Goal: Information Seeking & Learning: Learn about a topic

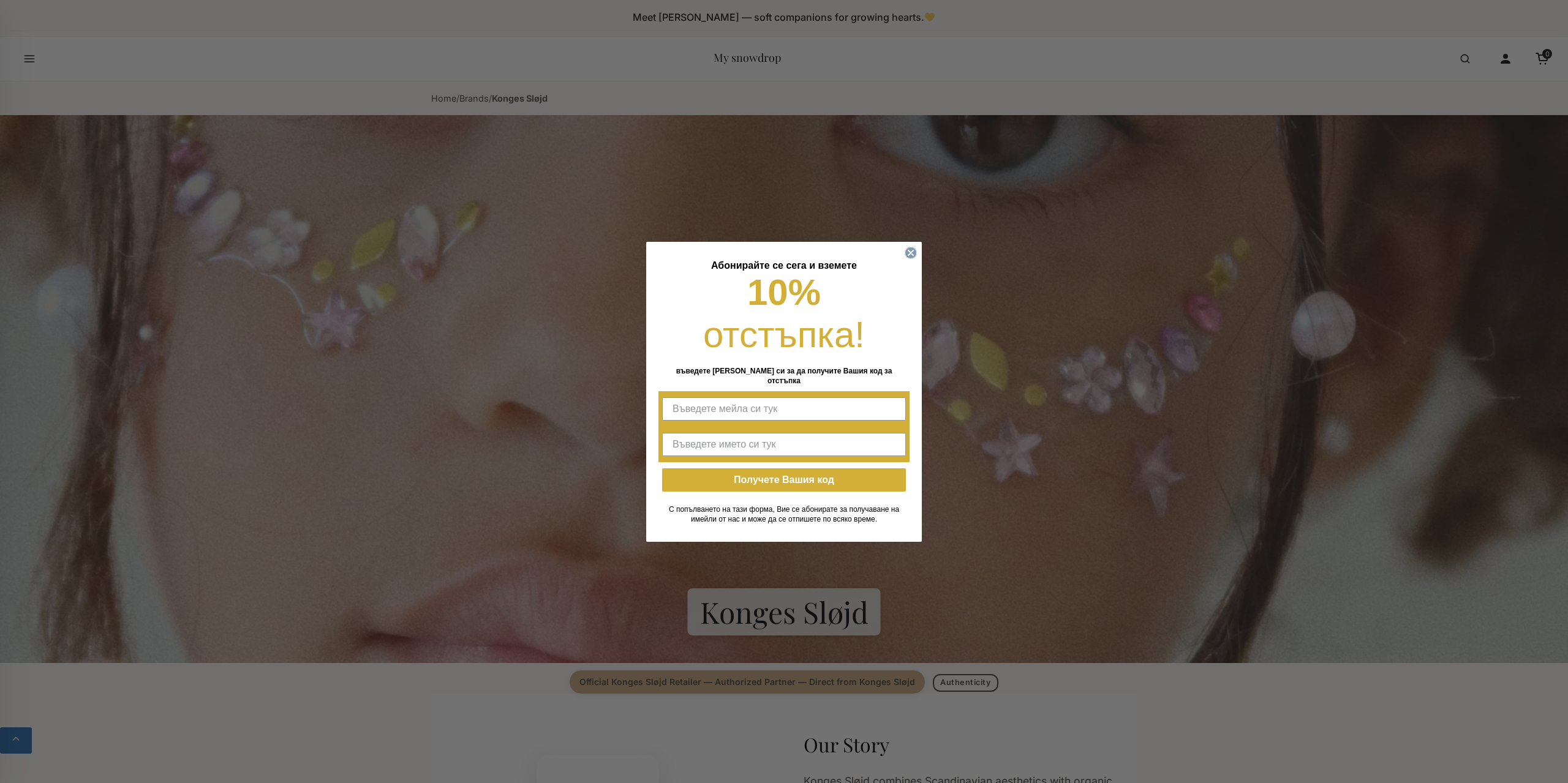
click at [906, 258] on circle "Close dialog" at bounding box center [911, 253] width 12 height 12
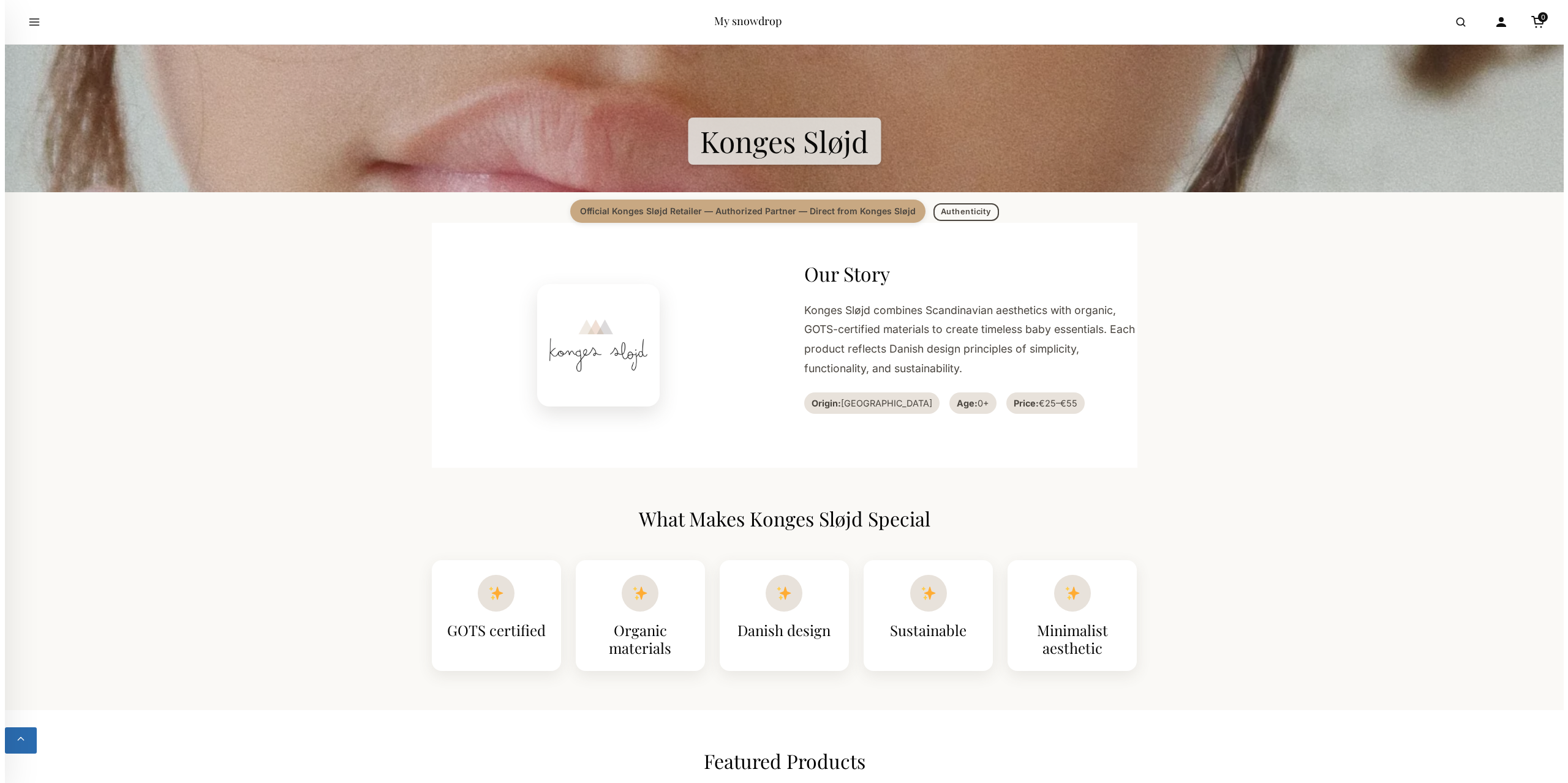
scroll to position [429, 0]
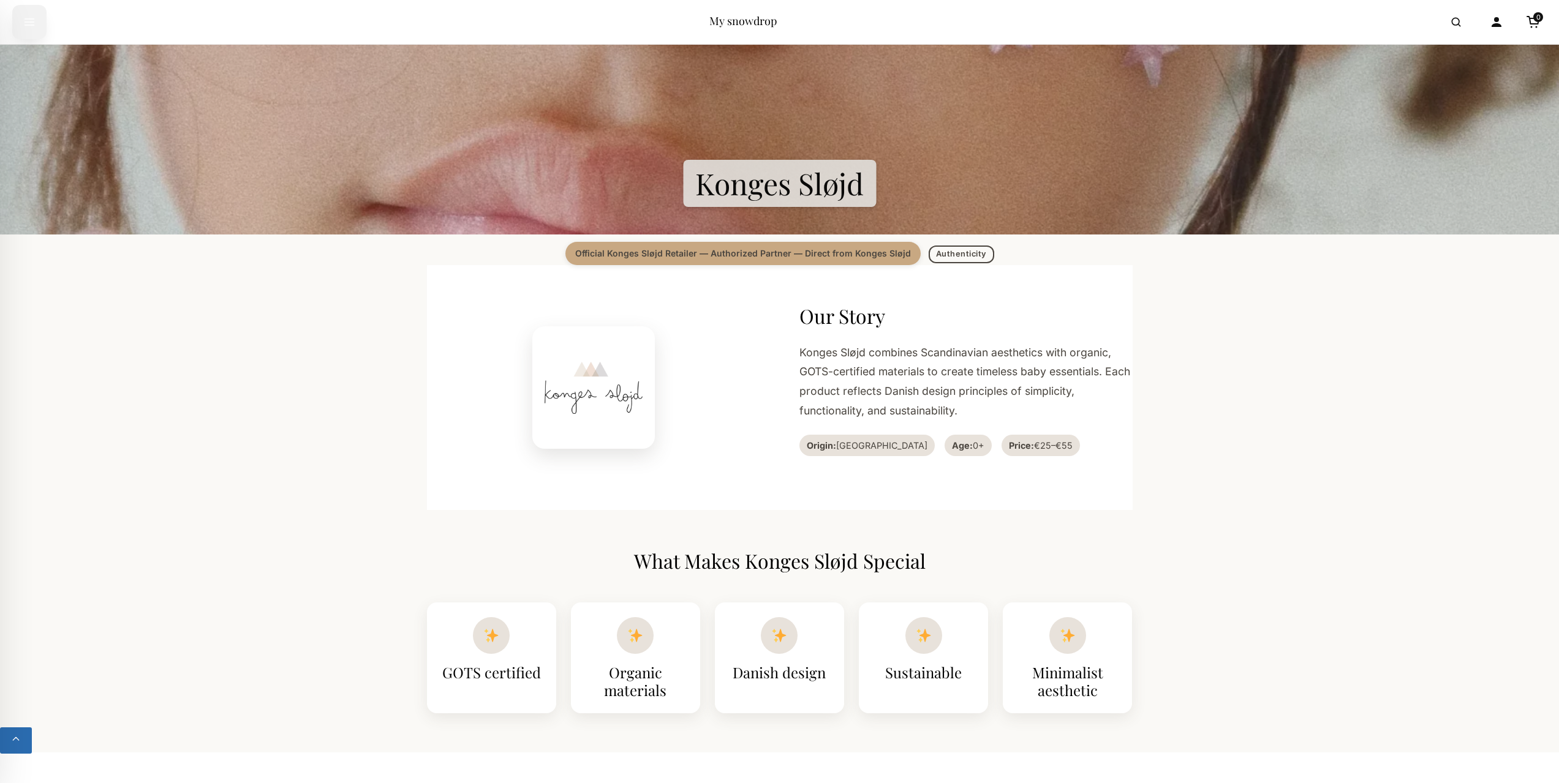
click at [37, 19] on button "Open menu" at bounding box center [29, 22] width 34 height 34
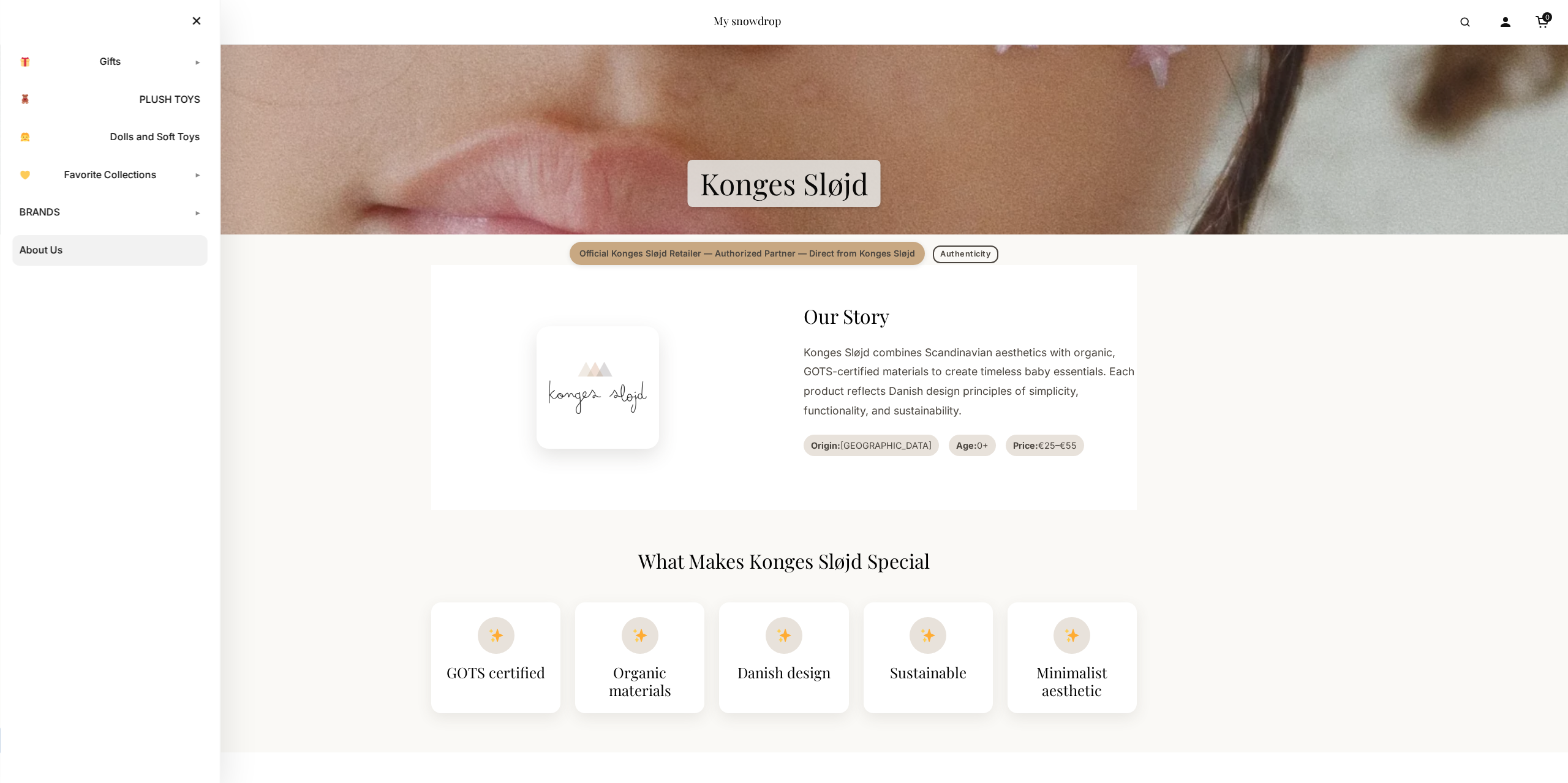
click at [31, 253] on link "About Us" at bounding box center [109, 250] width 195 height 31
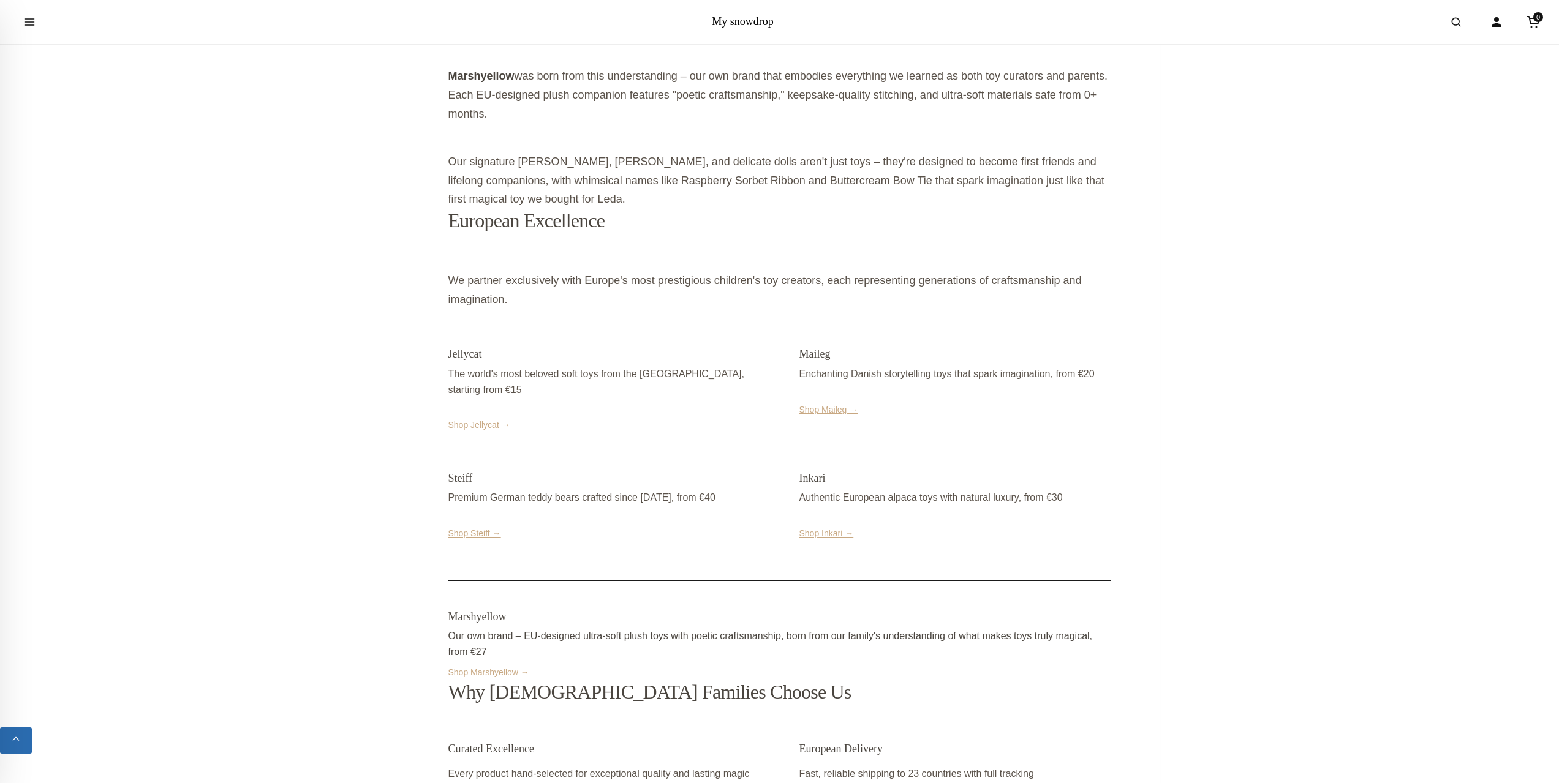
scroll to position [1592, 0]
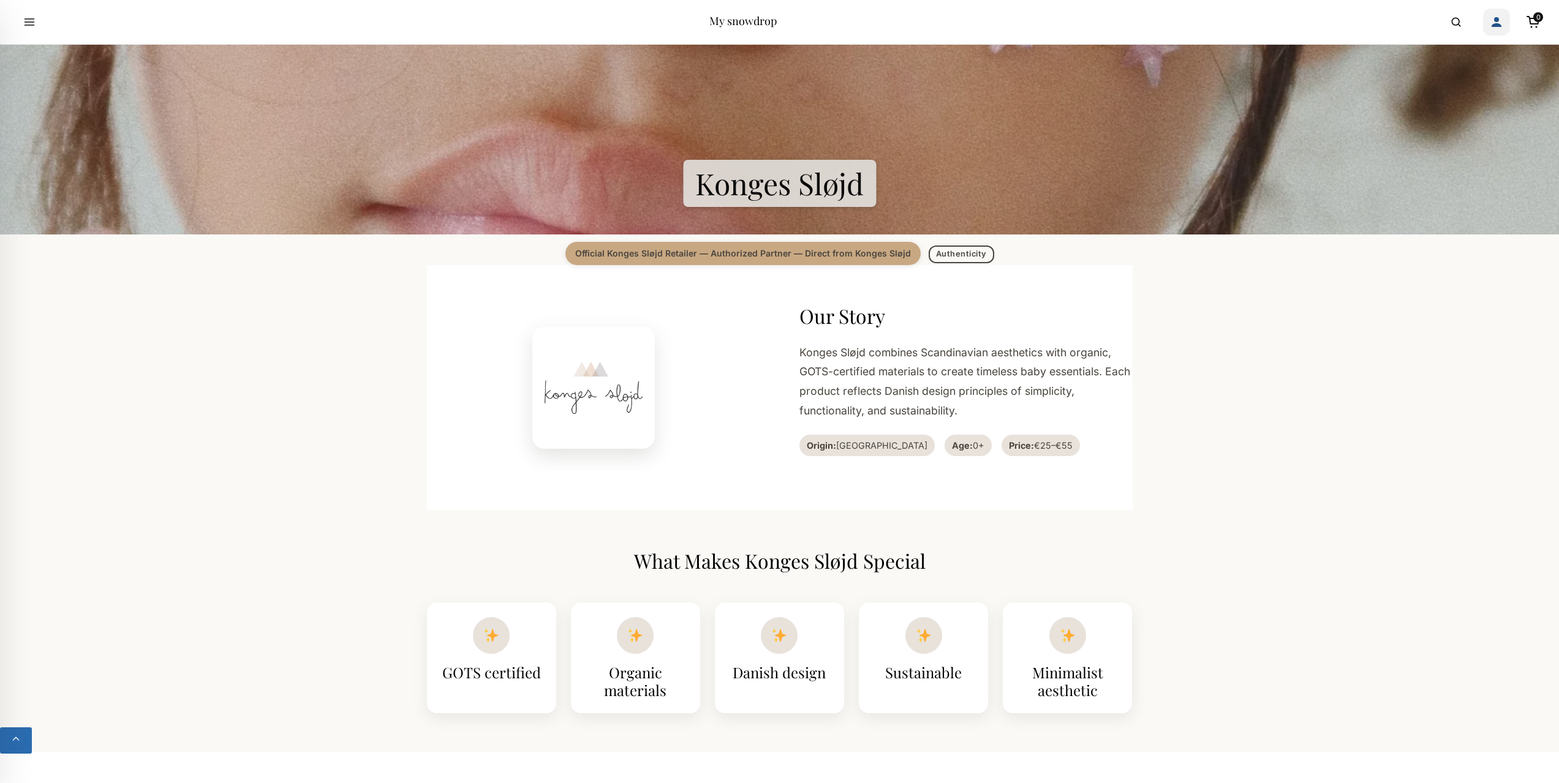
click at [1496, 23] on icon "Account" at bounding box center [1496, 22] width 15 height 15
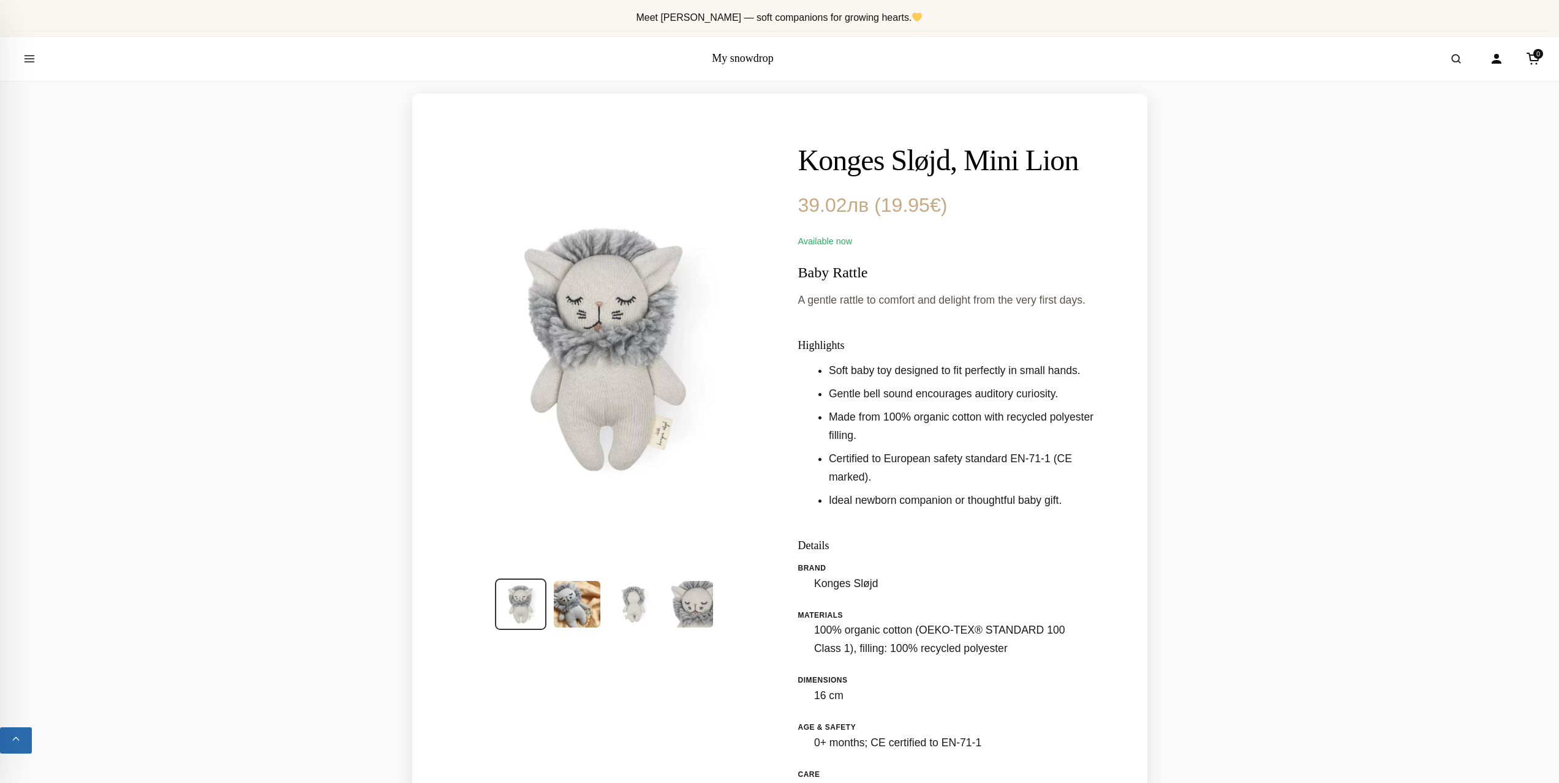
click at [1454, 58] on icon "Open search" at bounding box center [1456, 59] width 12 height 22
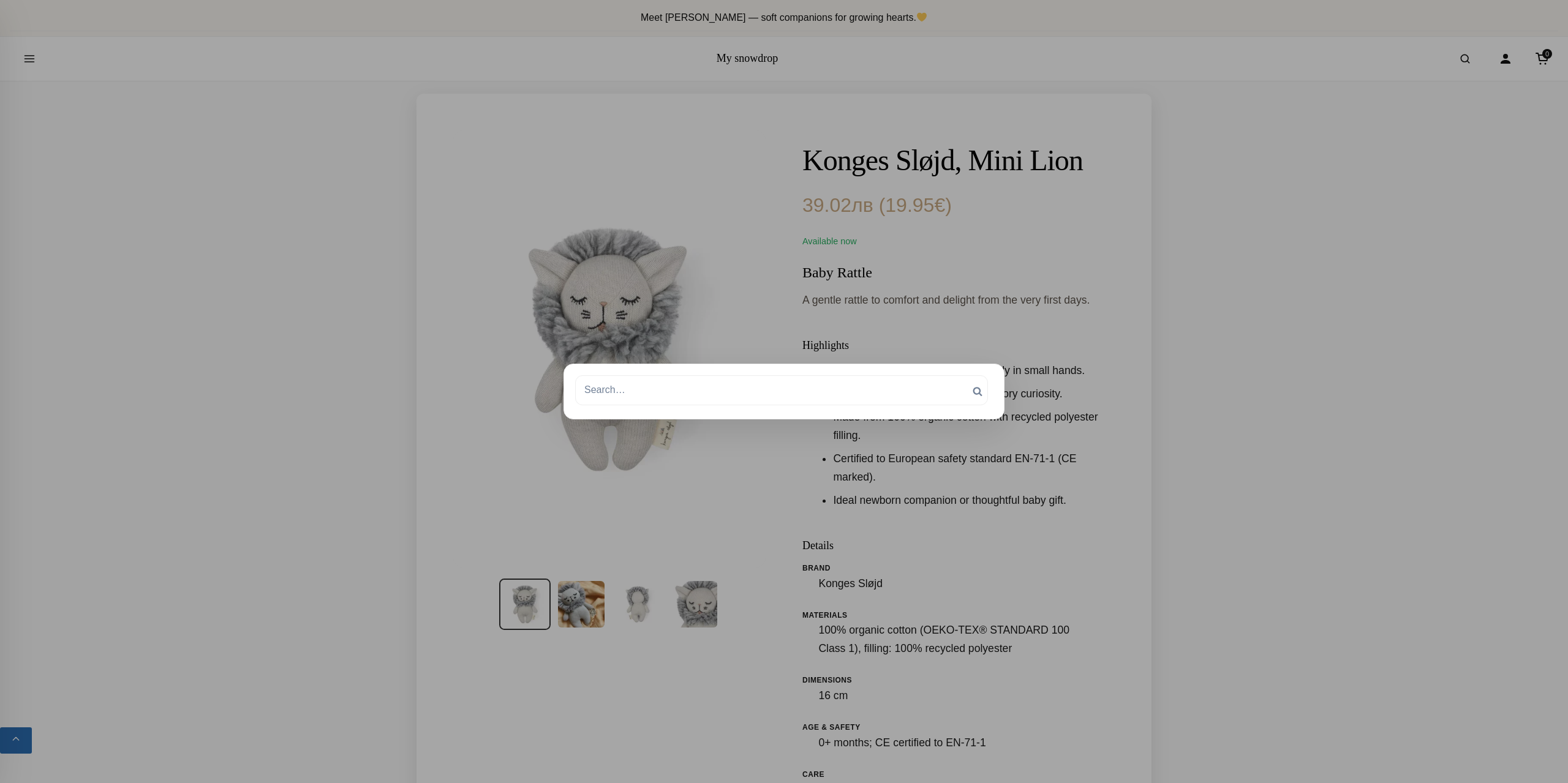
click at [9, 50] on div "Search Search for: Search Search" at bounding box center [784, 391] width 1568 height 783
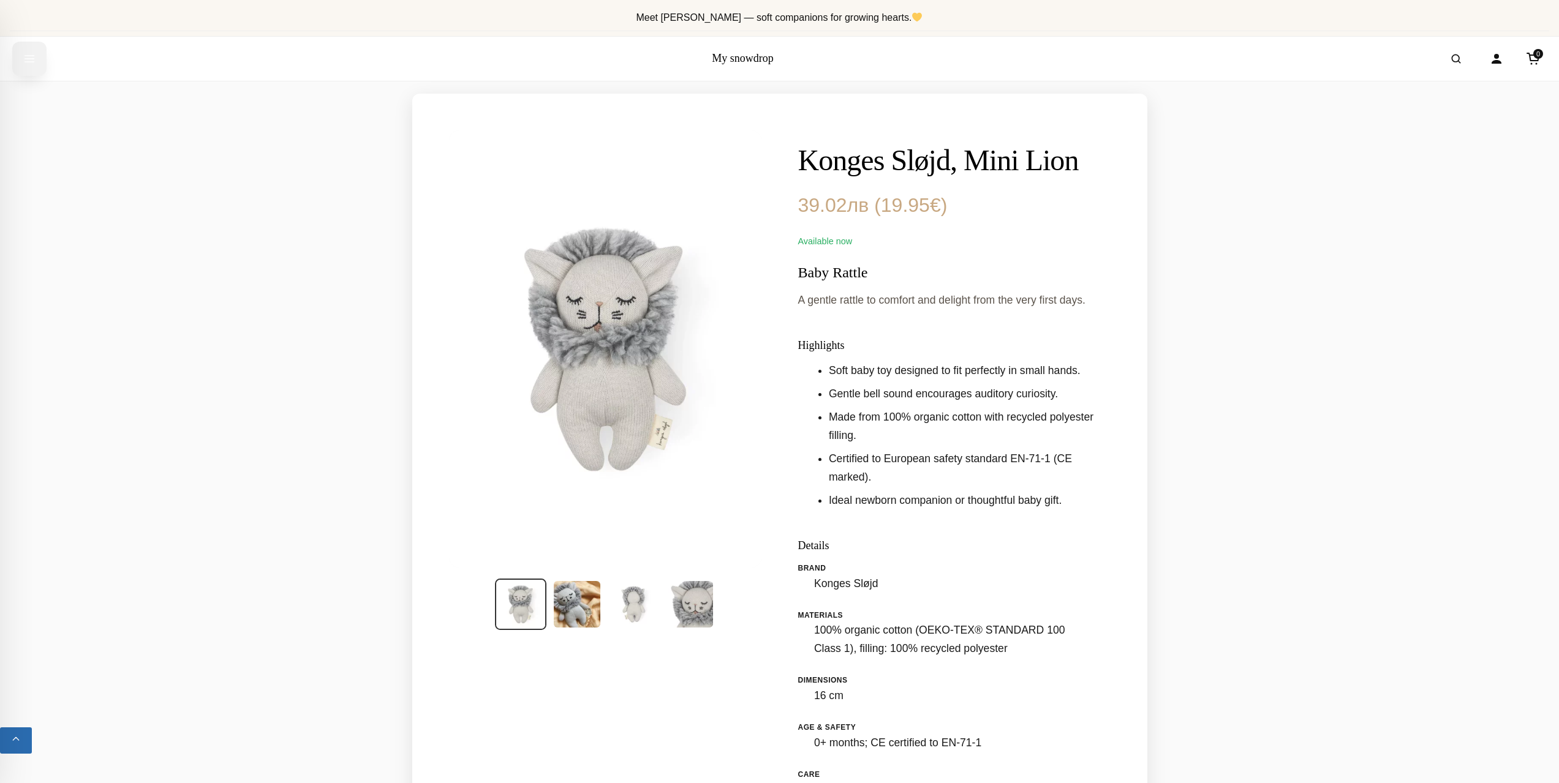
click at [28, 59] on icon "Open menu" at bounding box center [29, 59] width 9 height 6
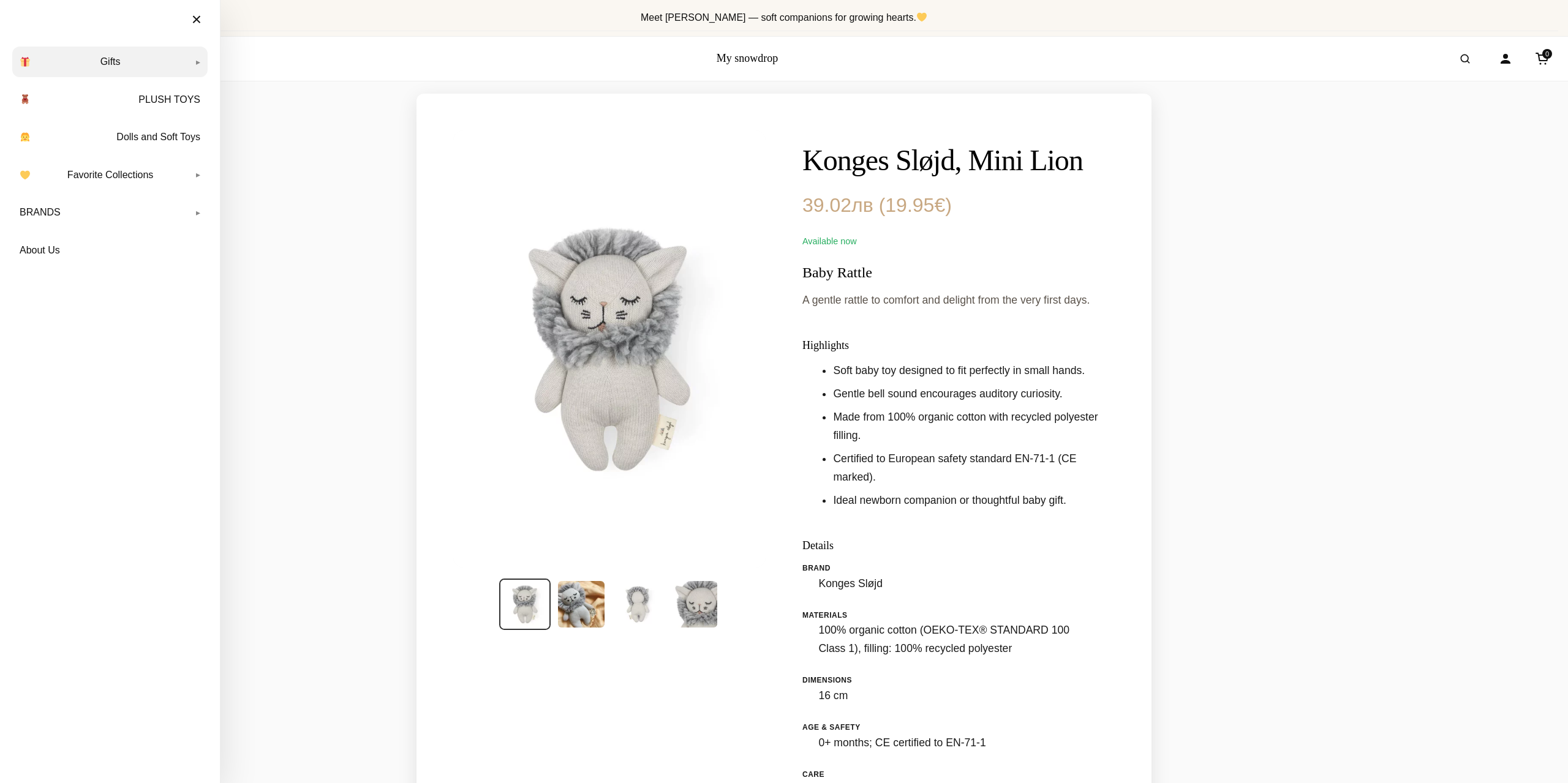
click at [97, 64] on link "Gifts" at bounding box center [109, 62] width 195 height 31
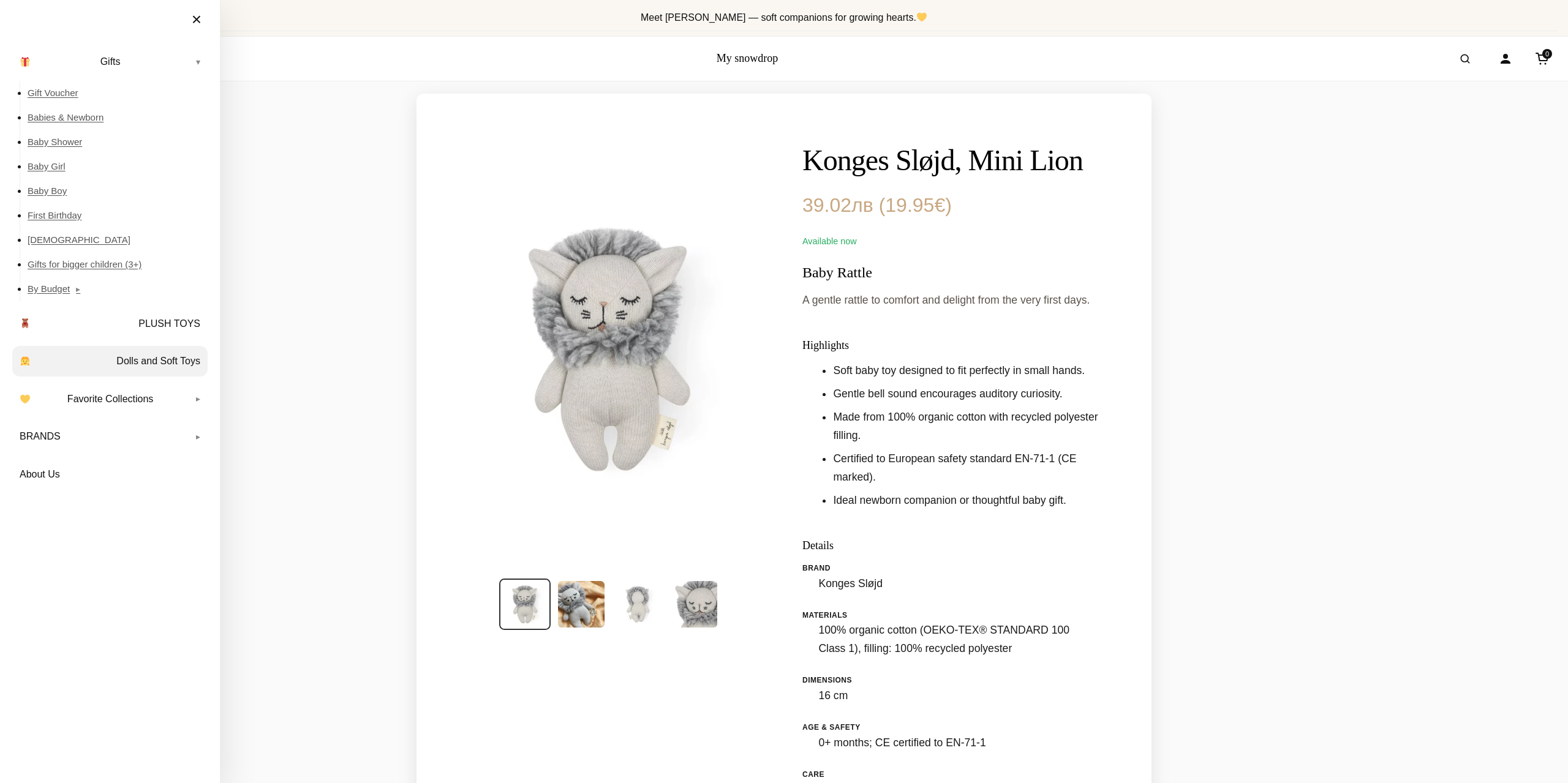
click at [140, 356] on link "Dolls and Soft Toys" at bounding box center [109, 361] width 195 height 31
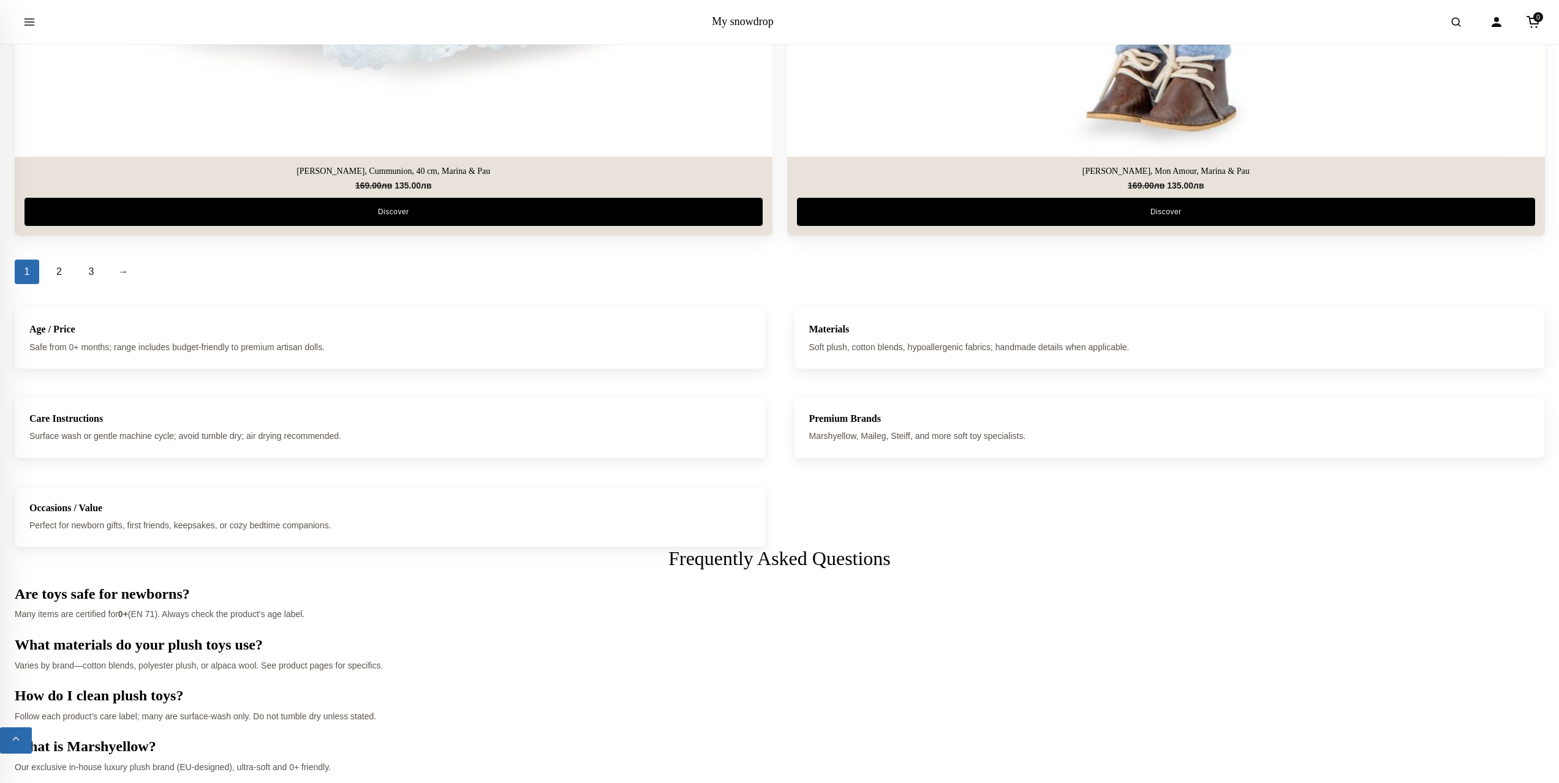
scroll to position [6981, 0]
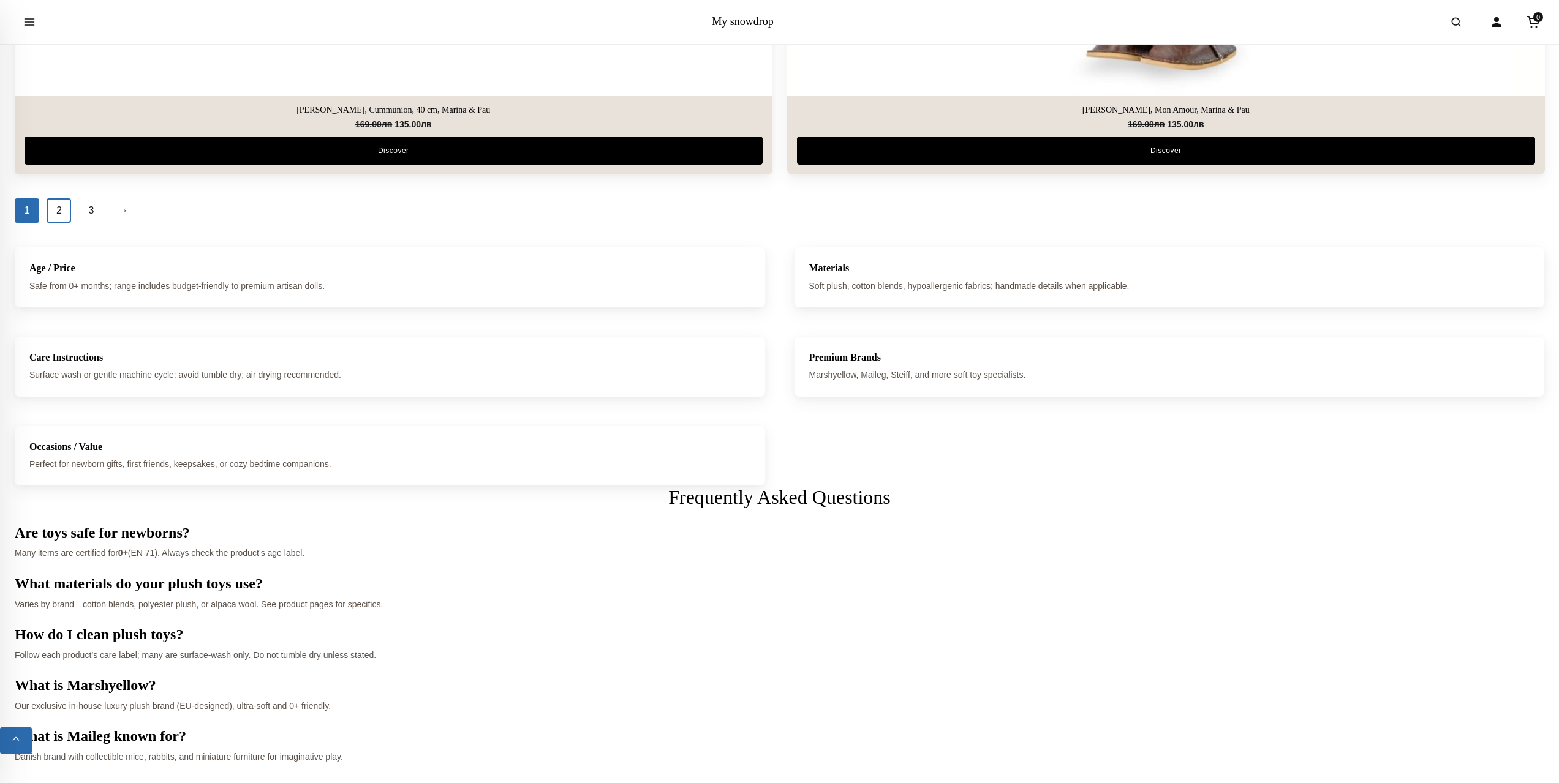
click at [64, 214] on link "2" at bounding box center [59, 210] width 24 height 24
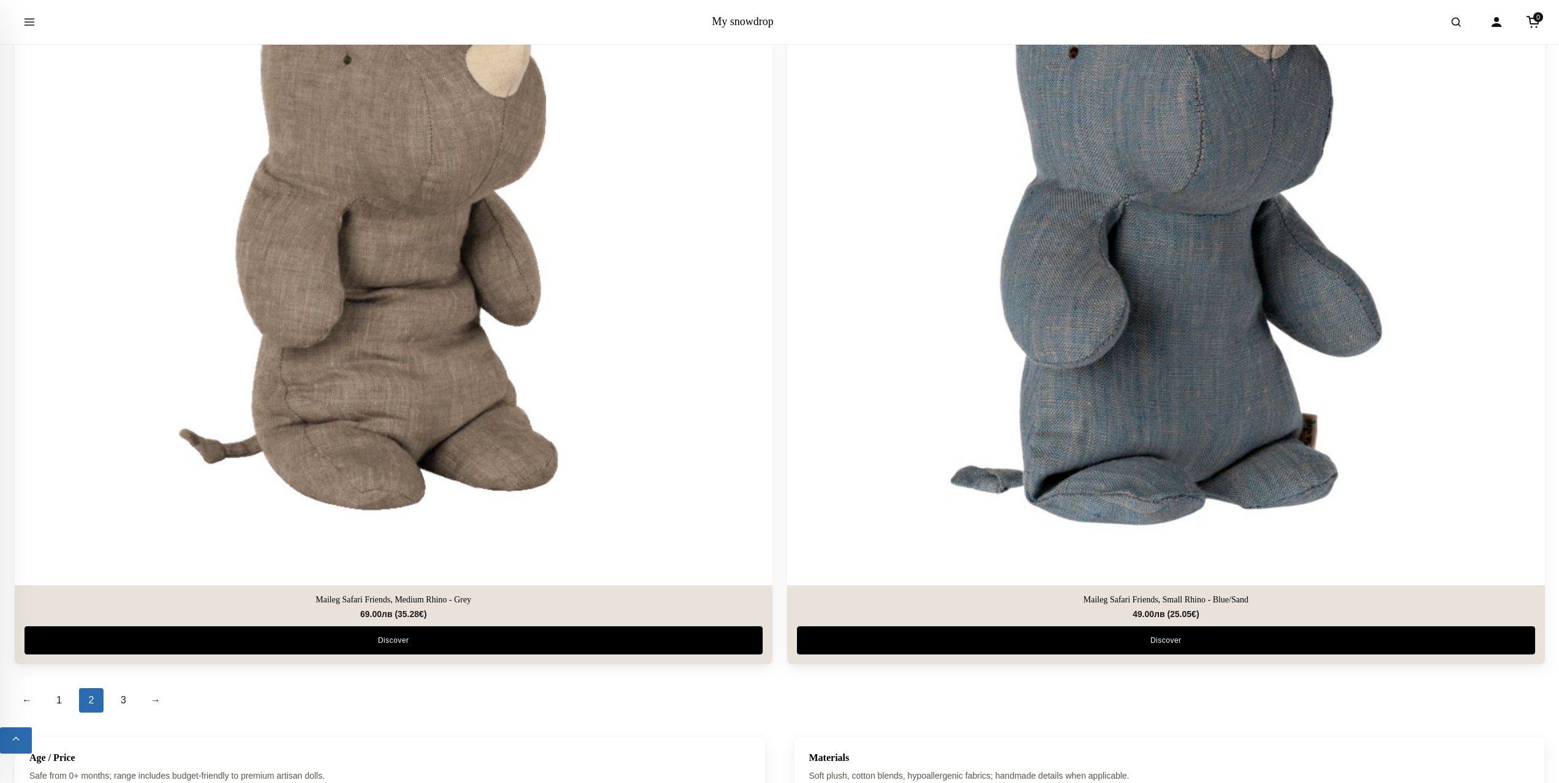
scroll to position [6859, 0]
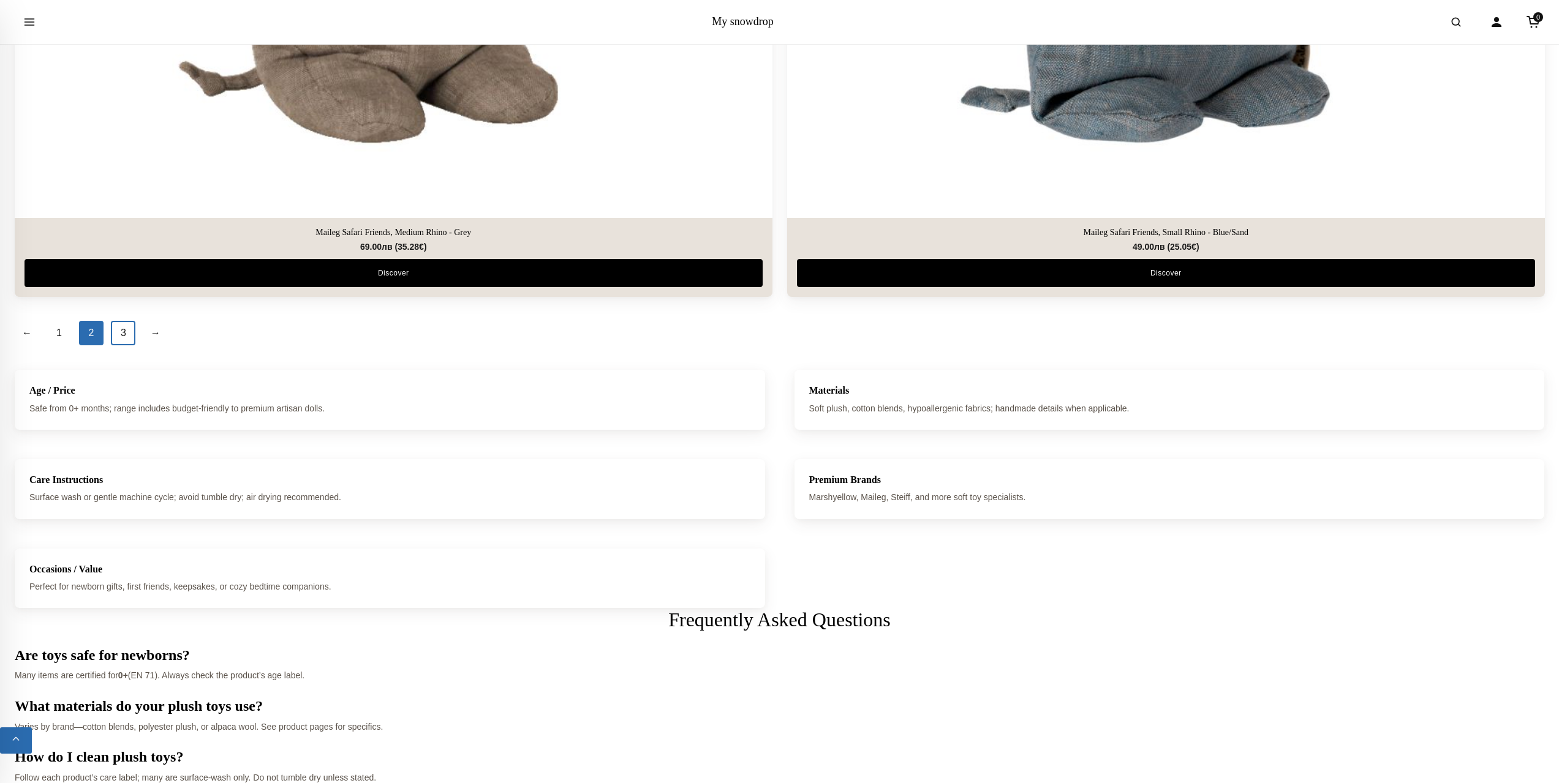
click at [122, 331] on link "3" at bounding box center [123, 333] width 24 height 24
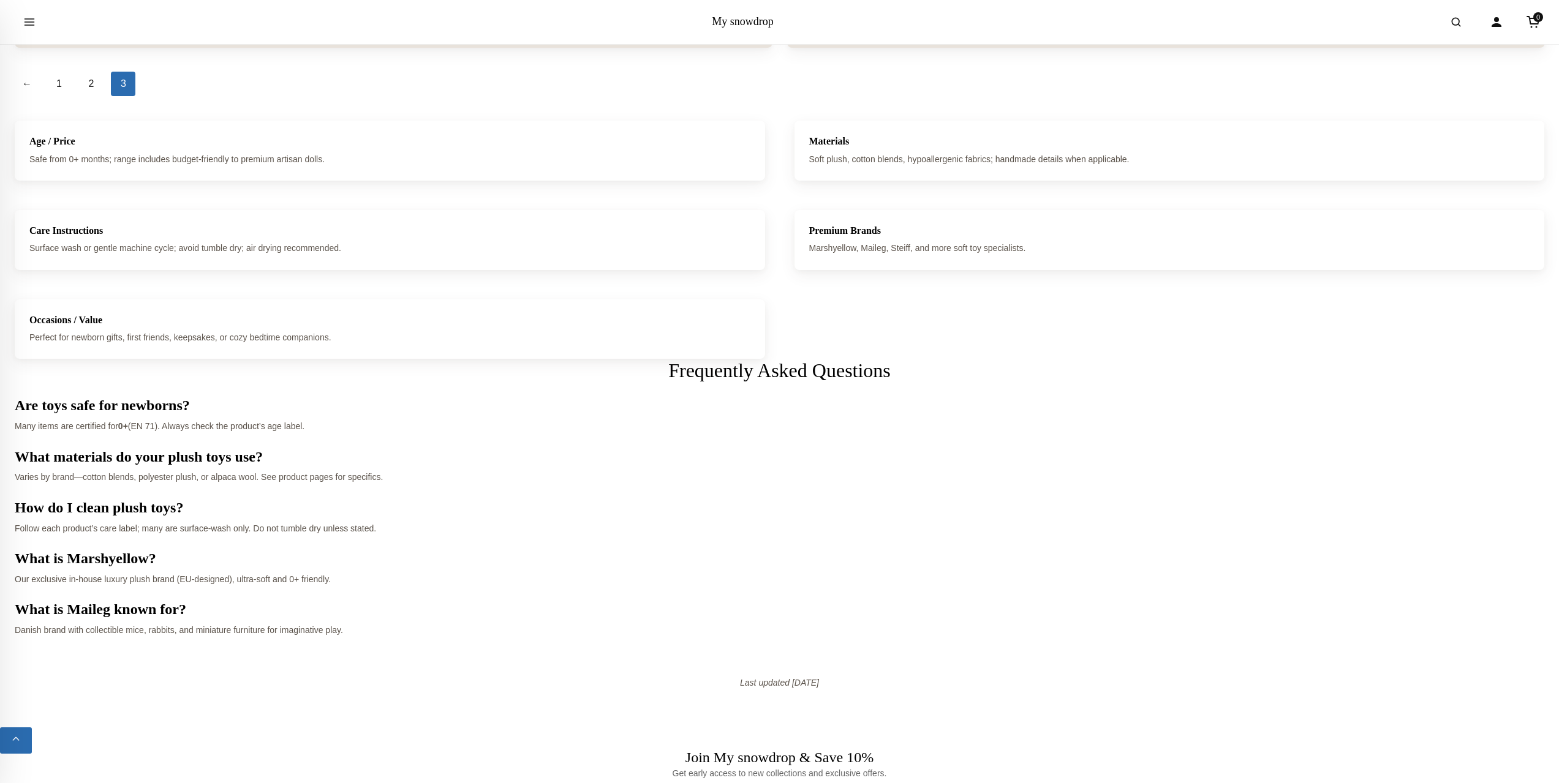
scroll to position [2143, 0]
